Goal: Task Accomplishment & Management: Manage account settings

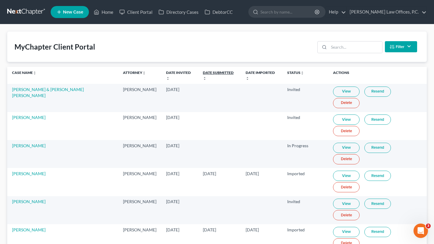
click at [212, 73] on link "Date Submitted unfold_more expand_more expand_less" at bounding box center [218, 75] width 31 height 10
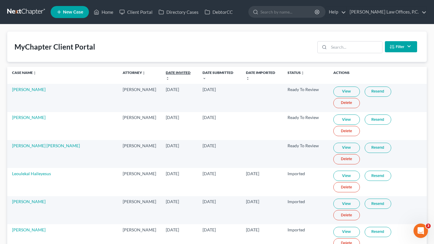
click at [169, 72] on link "Date Invited unfold_more expand_more expand_less" at bounding box center [178, 75] width 25 height 10
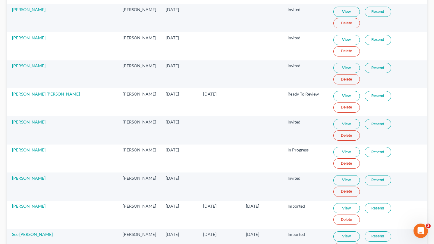
scroll to position [193, 0]
drag, startPoint x: 115, startPoint y: 126, endPoint x: 305, endPoint y: 129, distance: 190.6
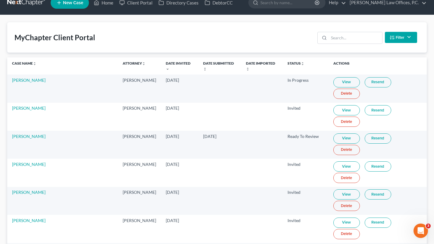
scroll to position [0, 0]
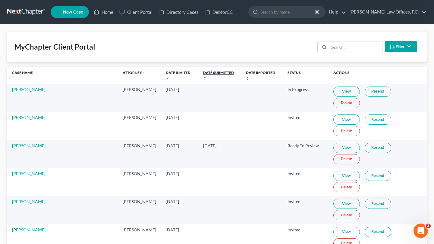
click at [208, 71] on link "Date Submitted unfold_more expand_more expand_less" at bounding box center [218, 75] width 31 height 10
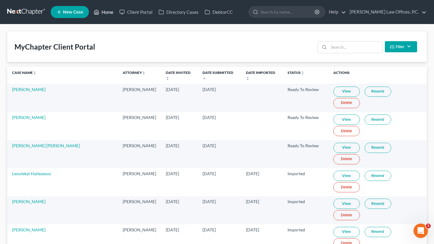
click at [107, 11] on link "Home" at bounding box center [104, 12] width 26 height 11
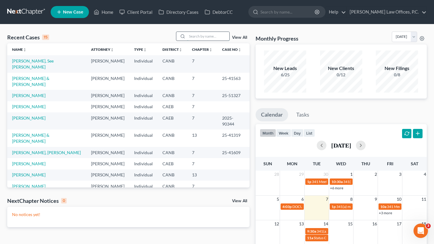
click at [198, 38] on input "search" at bounding box center [208, 36] width 42 height 9
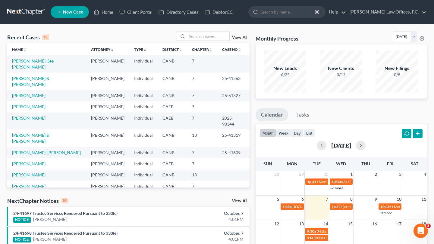
click at [149, 26] on div "Recent Cases 15 View All Name unfold_more expand_more expand_less Attorney unfo…" at bounding box center [217, 238] width 434 height 428
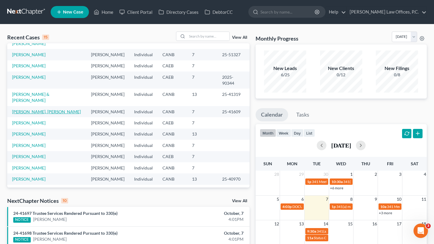
scroll to position [41, 0]
click at [33, 143] on link "[PERSON_NAME]" at bounding box center [28, 145] width 33 height 5
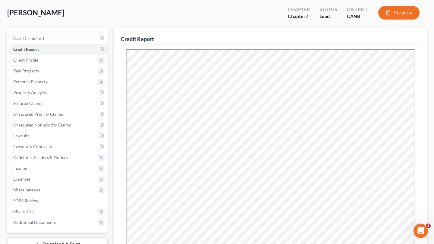
scroll to position [24, 0]
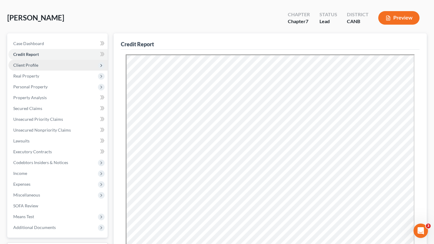
click at [29, 68] on span "Client Profile" at bounding box center [57, 65] width 99 height 11
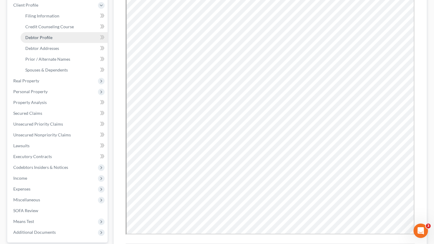
scroll to position [91, 0]
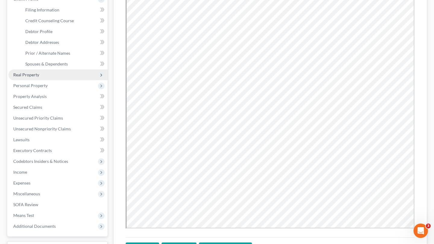
click at [62, 74] on span "Real Property" at bounding box center [57, 75] width 99 height 11
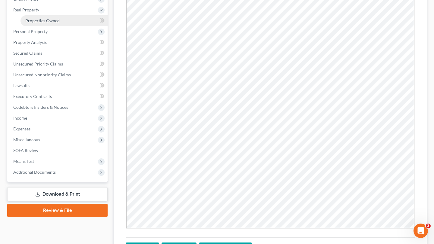
click at [44, 20] on span "Properties Owned" at bounding box center [42, 20] width 34 height 5
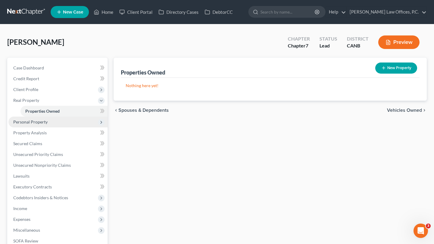
click at [42, 125] on span "Personal Property" at bounding box center [57, 122] width 99 height 11
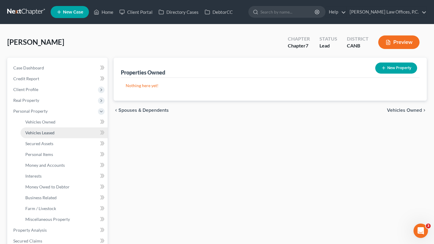
click at [44, 131] on span "Vehicles Leased" at bounding box center [39, 132] width 29 height 5
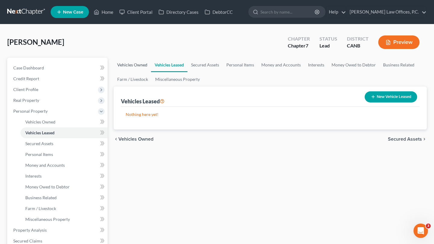
click at [135, 67] on link "Vehicles Owned" at bounding box center [132, 65] width 37 height 14
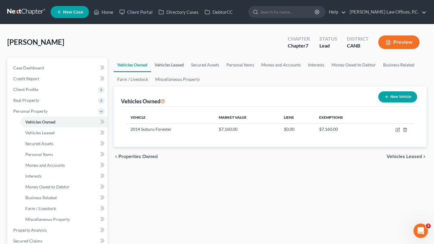
click at [176, 65] on link "Vehicles Leased" at bounding box center [169, 65] width 36 height 14
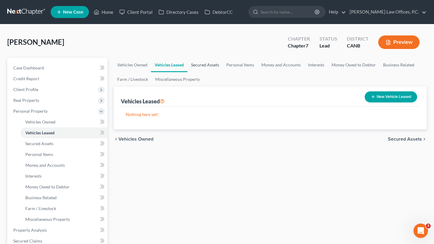
click at [210, 62] on link "Secured Assets" at bounding box center [204, 65] width 35 height 14
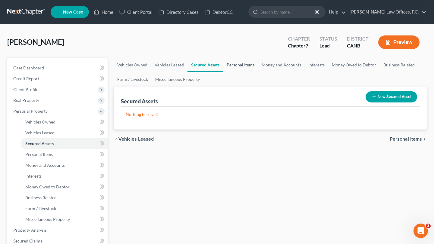
click at [233, 64] on link "Personal Items" at bounding box center [240, 65] width 35 height 14
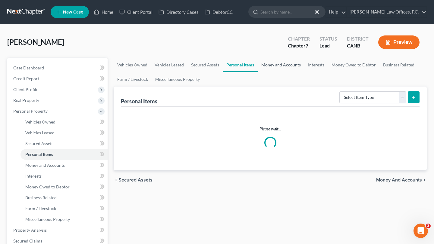
click at [283, 64] on link "Money and Accounts" at bounding box center [280, 65] width 47 height 14
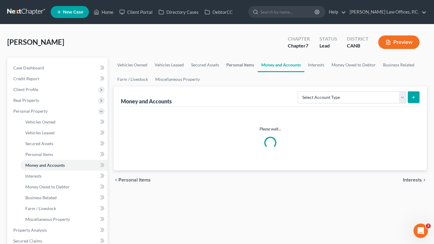
click at [243, 63] on link "Personal Items" at bounding box center [239, 65] width 35 height 14
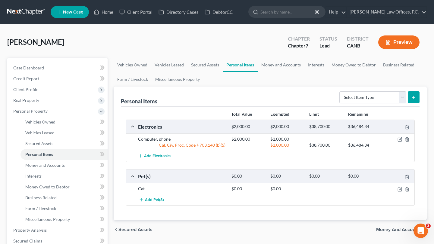
click at [168, 18] on ul "New Case Home Client Portal Directory Cases DebtorCC - No Result - See all resu…" at bounding box center [239, 12] width 376 height 16
